Goal: Task Accomplishment & Management: Use online tool/utility

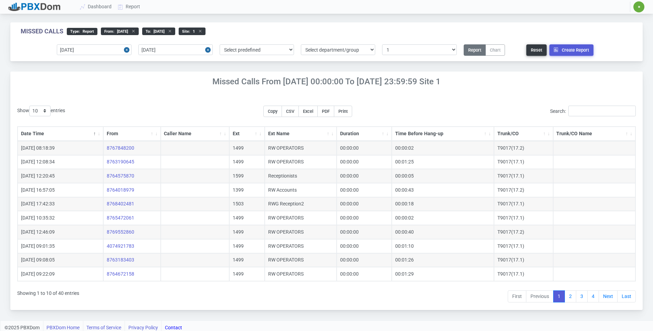
select select "1"
click at [99, 8] on link "Dashboard" at bounding box center [96, 6] width 38 height 13
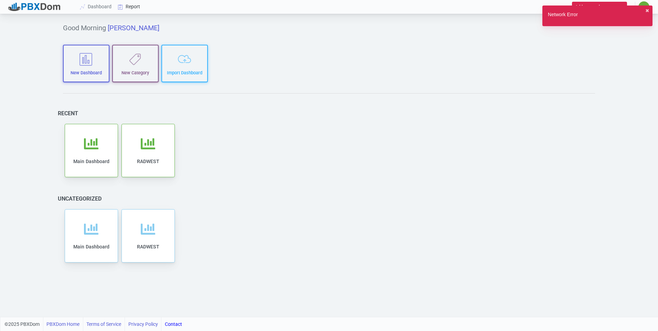
click at [127, 1] on link "Report" at bounding box center [129, 6] width 29 height 13
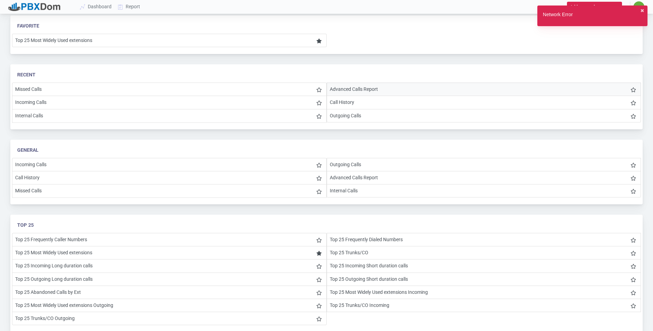
click at [353, 86] on li "Advanced Calls Report" at bounding box center [483, 89] width 314 height 13
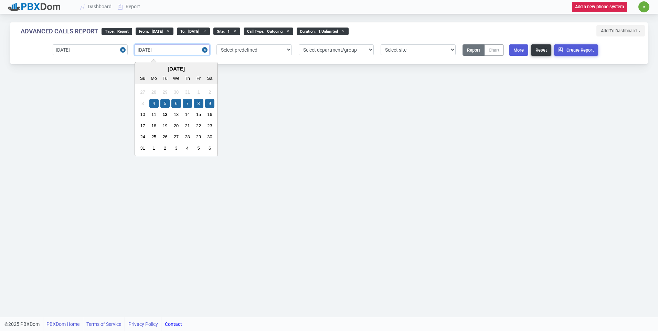
click at [162, 48] on input "[DATE]" at bounding box center [172, 49] width 75 height 11
click at [211, 100] on div "9" at bounding box center [209, 103] width 9 height 9
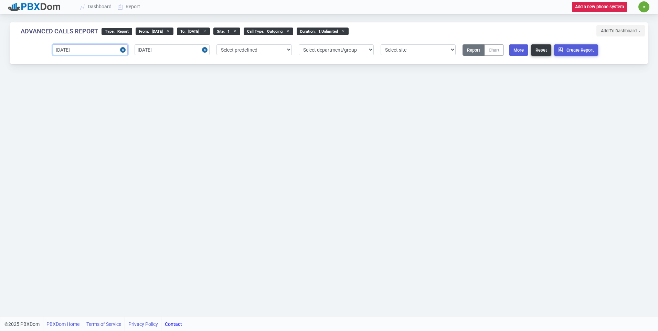
click at [92, 50] on input "[DATE]" at bounding box center [90, 49] width 75 height 11
drag, startPoint x: 74, startPoint y: 101, endPoint x: 78, endPoint y: 97, distance: 5.1
click at [74, 100] on div "4" at bounding box center [71, 103] width 9 height 9
click at [239, 52] on select "Select predefined Today Yesterday Current Year Current Month Current Week Previ…" at bounding box center [253, 49] width 75 height 11
click at [335, 104] on div "Advanced Calls Report type : Report From : 2025-08-04 to : 2025-08-09 site : 1 …" at bounding box center [329, 158] width 658 height 317
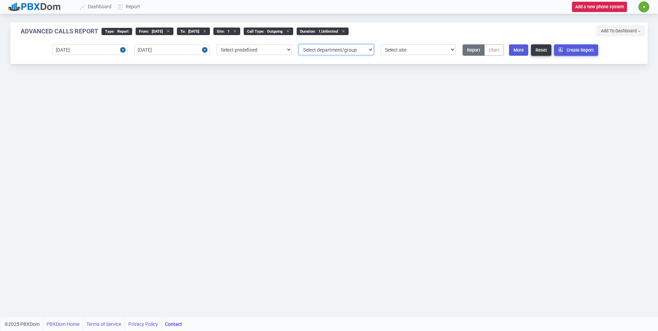
click at [368, 50] on select "Select department/group exceptionExtension WhiteListExtension" at bounding box center [336, 49] width 75 height 11
drag, startPoint x: 421, startPoint y: 76, endPoint x: 420, endPoint y: 72, distance: 4.3
click at [420, 76] on div "Advanced Calls Report type : Report From : 2025-08-04 to : 2025-08-09 site : 1 …" at bounding box center [329, 158] width 658 height 317
click at [420, 47] on select "Select site" at bounding box center [417, 49] width 75 height 11
drag, startPoint x: 526, startPoint y: 102, endPoint x: 532, endPoint y: 94, distance: 9.4
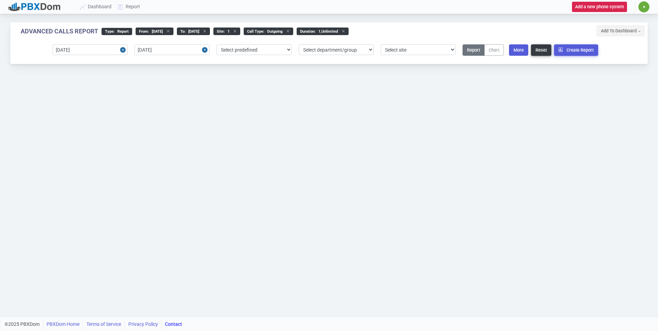
click at [527, 103] on div "Advanced Calls Report type : Report From : 2025-08-04 to : 2025-08-09 site : 1 …" at bounding box center [329, 158] width 658 height 317
click at [517, 52] on button "More" at bounding box center [518, 49] width 19 height 11
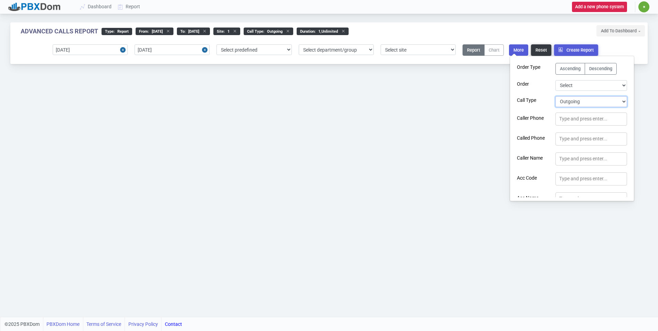
click at [583, 102] on select "Select Call Type Incoming Outgoing Internal Abandoned All" at bounding box center [591, 101] width 72 height 11
select select "0"
click at [555, 96] on select "Select Call Type Incoming Outgoing Internal Abandoned All" at bounding box center [591, 101] width 72 height 11
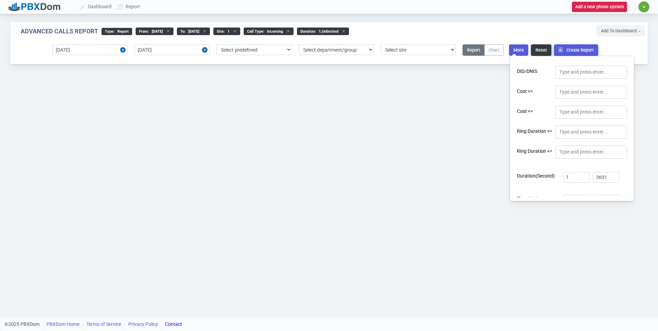
scroll to position [226, 0]
click at [445, 126] on div "Advanced Calls Report type : Report From : [DATE] to : [DATE] site : 1 Call Typ…" at bounding box center [329, 158] width 658 height 317
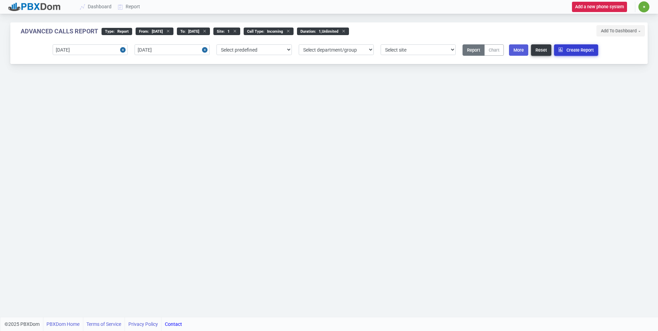
click at [574, 50] on button "Create Report" at bounding box center [576, 49] width 44 height 11
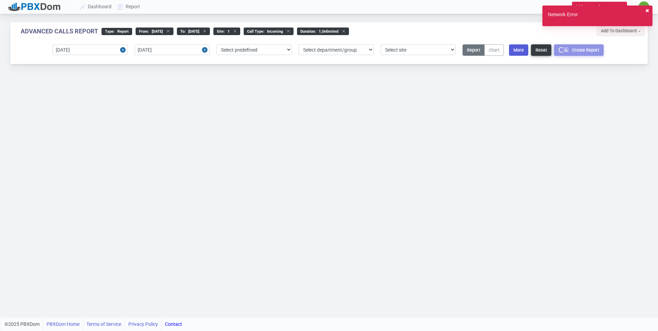
click at [645, 9] on button "✖︎" at bounding box center [647, 10] width 4 height 7
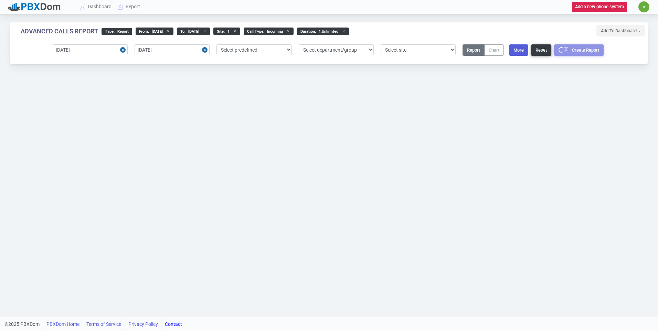
click at [459, 110] on div "Advanced Calls Report type : Report From : [DATE] to : [DATE] site : 1 Call Typ…" at bounding box center [329, 158] width 658 height 317
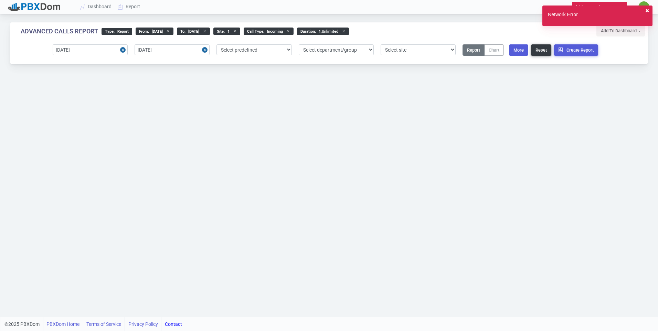
click at [649, 9] on button "✖︎" at bounding box center [647, 10] width 4 height 7
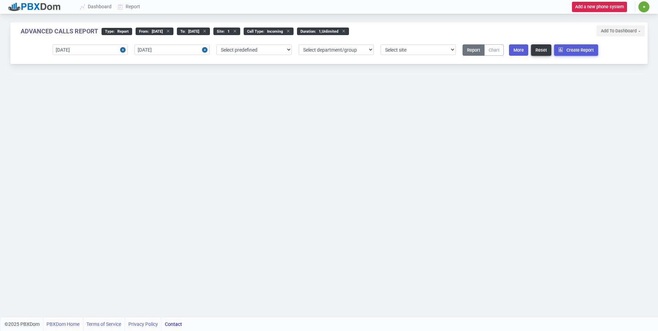
click at [642, 9] on span "✷" at bounding box center [643, 6] width 11 height 11
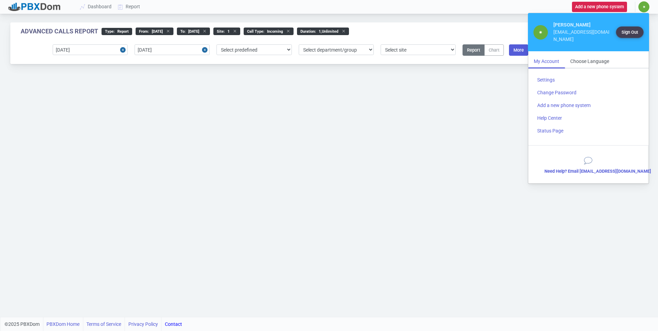
drag, startPoint x: 367, startPoint y: 111, endPoint x: 367, endPoint y: 107, distance: 3.5
click at [367, 110] on div "Advanced Calls Report type : Report From : [DATE] to : [DATE] site : 1 Call Typ…" at bounding box center [329, 158] width 658 height 317
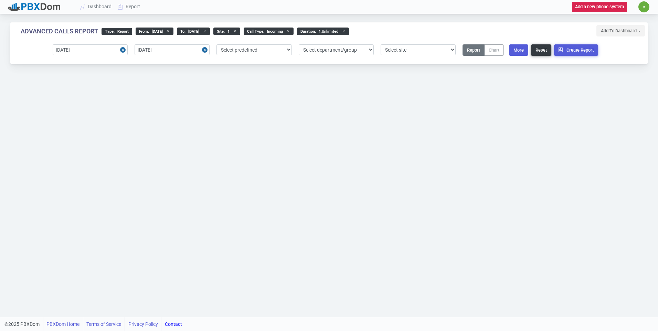
click at [645, 4] on span "✷" at bounding box center [643, 6] width 11 height 11
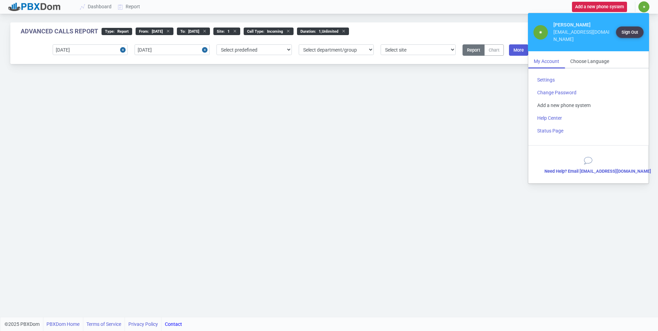
click at [573, 99] on link "Add a new phone system" at bounding box center [589, 105] width 114 height 13
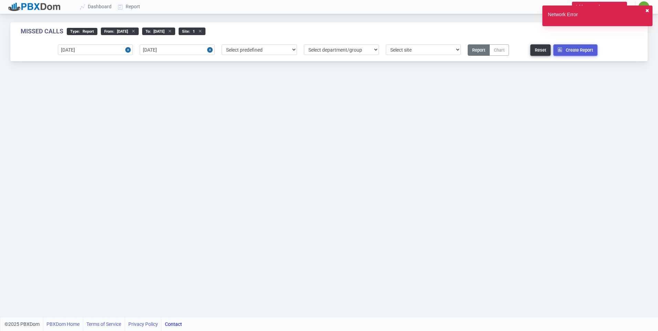
click at [646, 9] on button "✖︎" at bounding box center [647, 10] width 4 height 7
